Goal: Check status: Check status

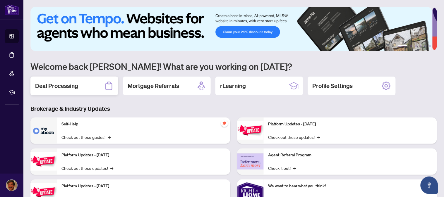
click at [56, 85] on h2 "Deal Processing" at bounding box center [56, 86] width 43 height 8
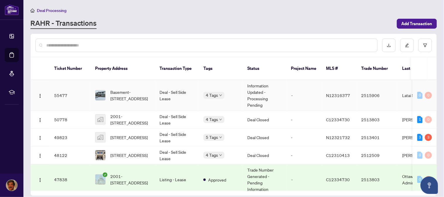
click at [259, 86] on td "Information Updated - Processing Pending" at bounding box center [264, 95] width 44 height 31
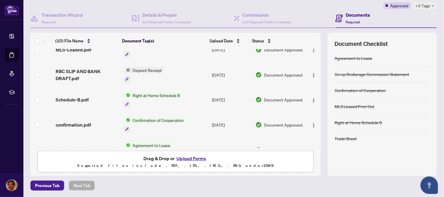
scroll to position [148, 0]
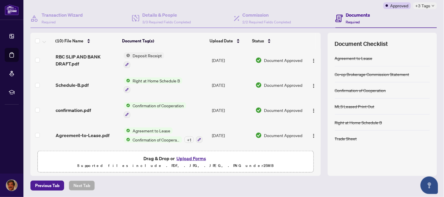
click at [314, 154] on div "(10) File Name Document Tag(s) Upload Date Status (10) File Name Document Tag(s…" at bounding box center [175, 104] width 290 height 143
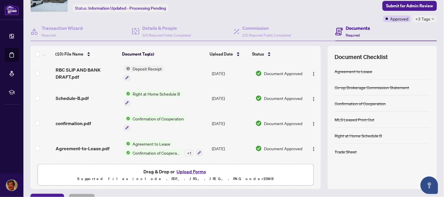
scroll to position [0, 0]
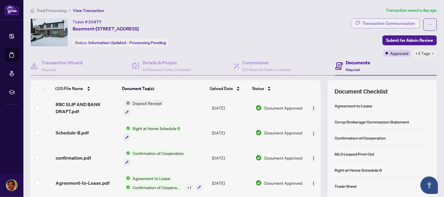
click at [381, 21] on div "Transaction Communication" at bounding box center [388, 23] width 53 height 9
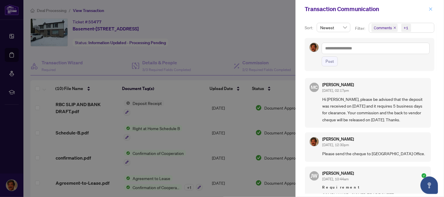
click at [429, 10] on icon "close" at bounding box center [430, 9] width 4 height 4
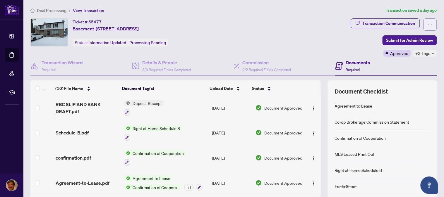
click at [428, 23] on icon "ellipsis" at bounding box center [430, 25] width 4 height 4
click at [301, 31] on div "Ticket #: 55477 Basement-[STREET_ADDRESS] Status: Information Updated - Process…" at bounding box center [189, 32] width 318 height 28
click at [60, 10] on span "Deal Processing" at bounding box center [52, 10] width 30 height 5
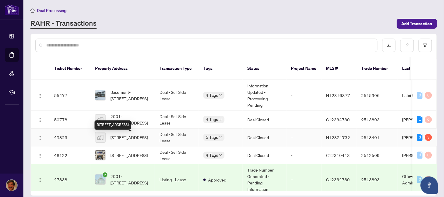
click at [127, 141] on span "[STREET_ADDRESS]" at bounding box center [128, 137] width 37 height 6
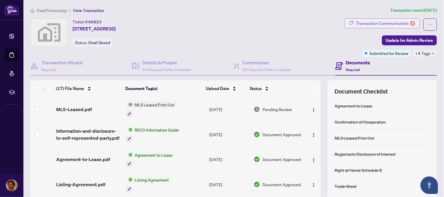
click at [382, 24] on div "Transaction Communication 3" at bounding box center [385, 23] width 59 height 9
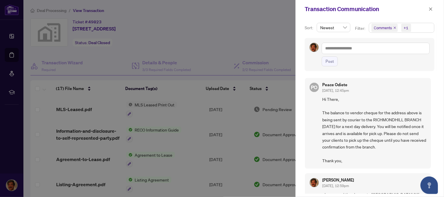
click at [432, 92] on div "PO Peace Odiete [DATE], 12:45pm Hi There, The balance to vendor cheque for the …" at bounding box center [370, 134] width 130 height 119
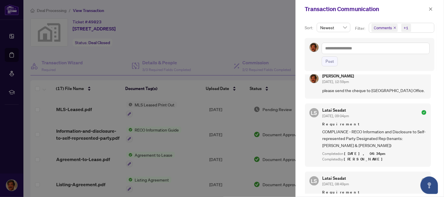
click at [259, 35] on div at bounding box center [222, 98] width 444 height 197
click at [430, 10] on icon "close" at bounding box center [430, 9] width 4 height 4
